Goal: Task Accomplishment & Management: Manage account settings

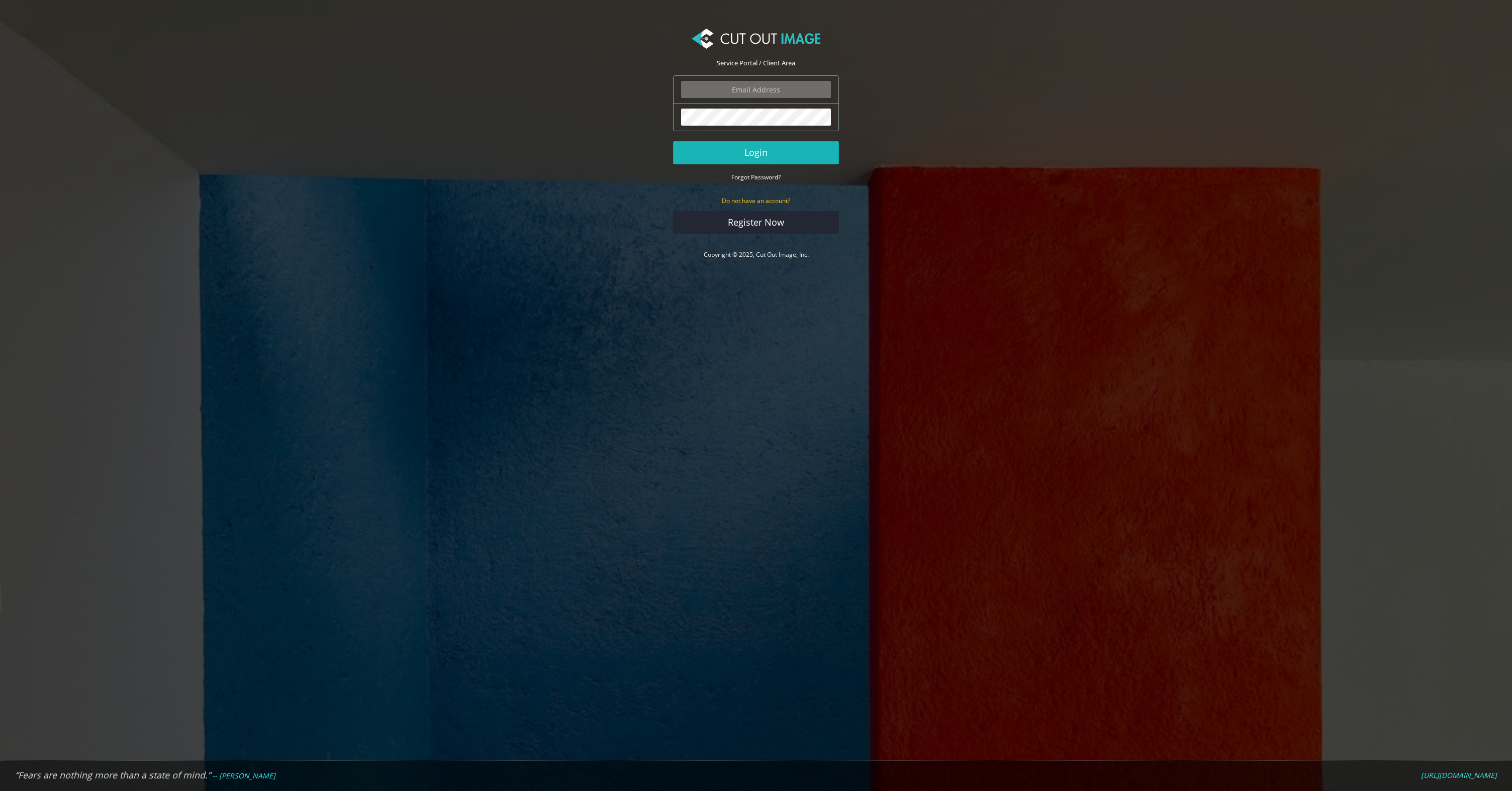
type input "[EMAIL_ADDRESS][DOMAIN_NAME]"
click at [760, 157] on button "Login" at bounding box center [756, 153] width 166 height 23
type input "[EMAIL_ADDRESS][DOMAIN_NAME]"
click at [764, 151] on button "Login" at bounding box center [756, 153] width 166 height 23
